Goal: Transaction & Acquisition: Purchase product/service

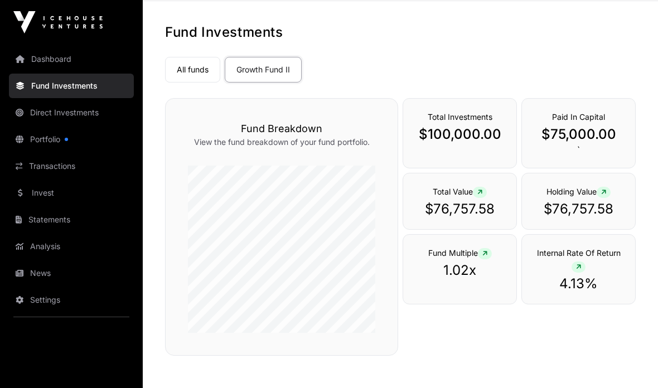
scroll to position [1, 0]
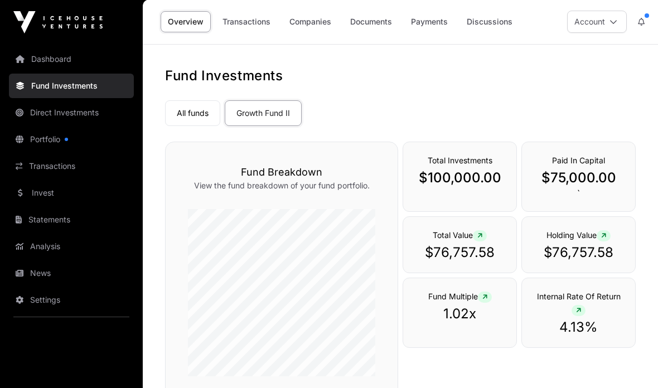
click at [488, 300] on icon at bounding box center [484, 297] width 5 height 7
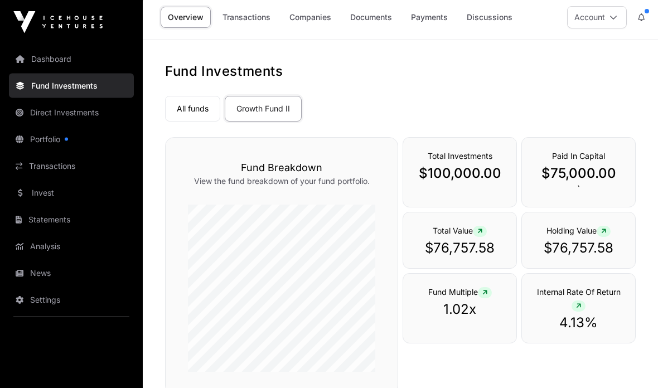
scroll to position [0, 0]
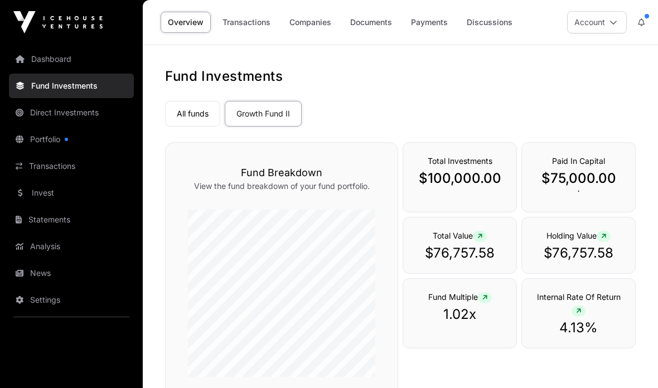
click at [200, 112] on link "All funds" at bounding box center [192, 114] width 55 height 26
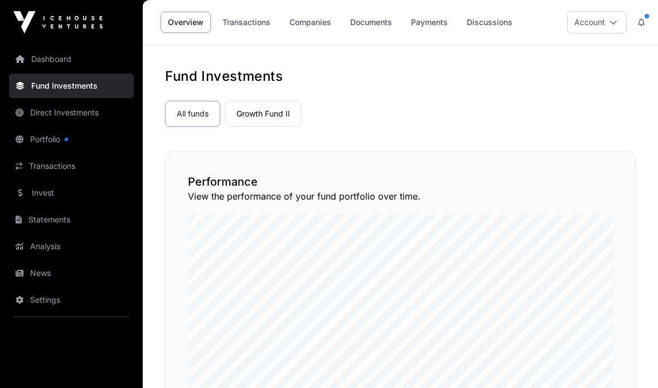
click at [47, 115] on link "Direct Investments" at bounding box center [71, 112] width 125 height 25
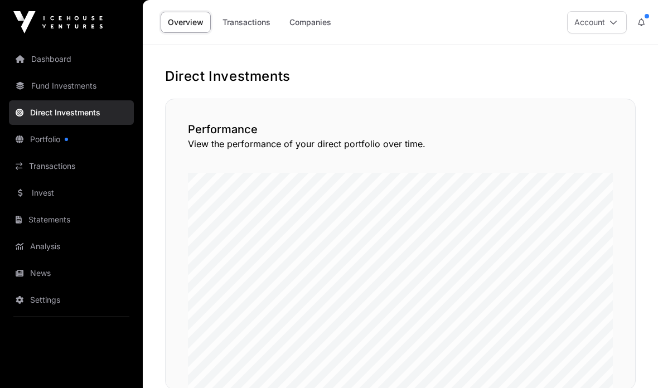
click at [52, 114] on link "Direct Investments" at bounding box center [71, 112] width 125 height 25
click at [51, 170] on link "Transactions" at bounding box center [71, 166] width 125 height 25
click at [50, 167] on link "Transactions" at bounding box center [71, 166] width 125 height 25
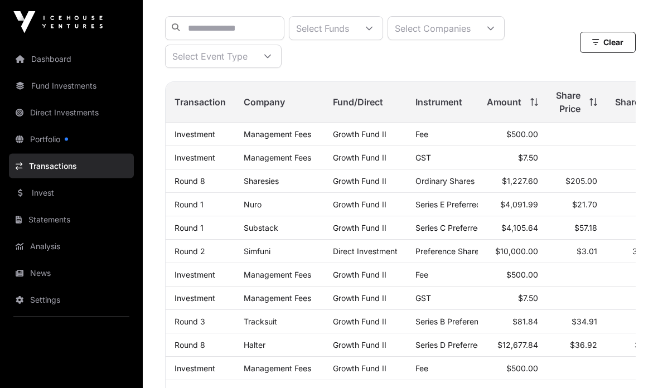
scroll to position [114, 0]
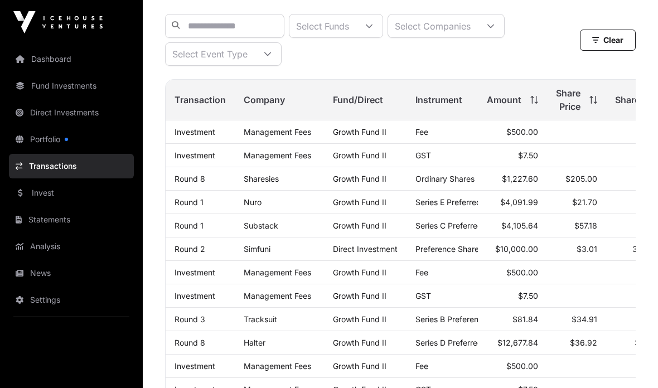
click at [42, 194] on link "Invest" at bounding box center [71, 193] width 125 height 25
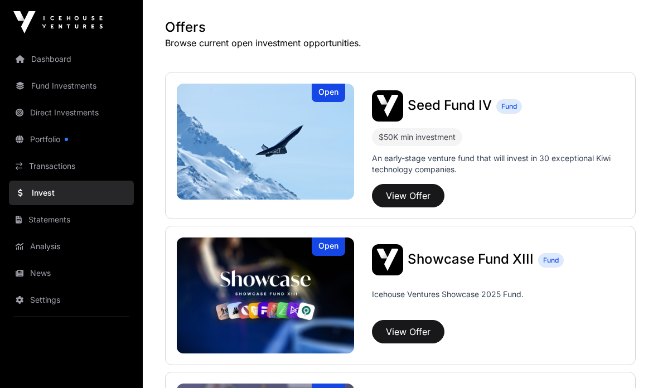
scroll to position [219, 0]
